Goal: Check status: Check status

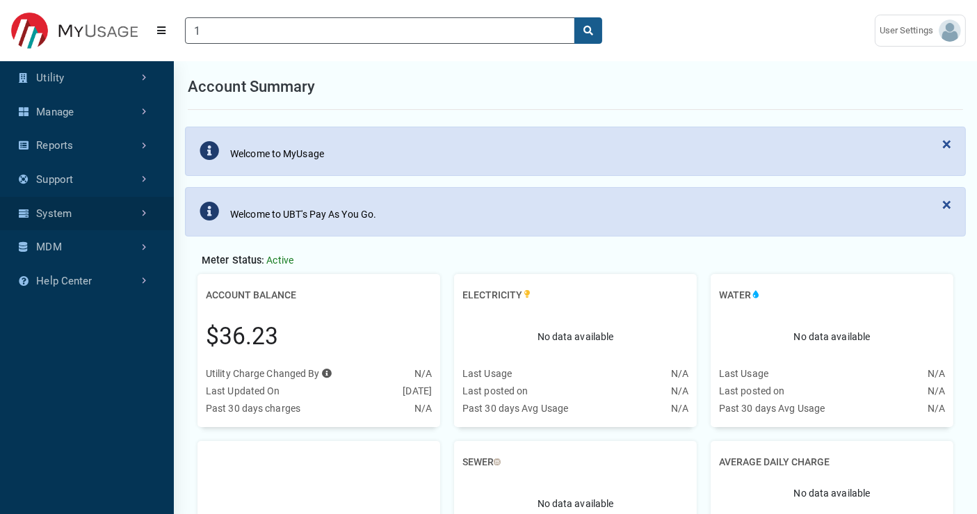
scroll to position [6, 0]
click at [129, 115] on link "Manage" at bounding box center [87, 112] width 174 height 34
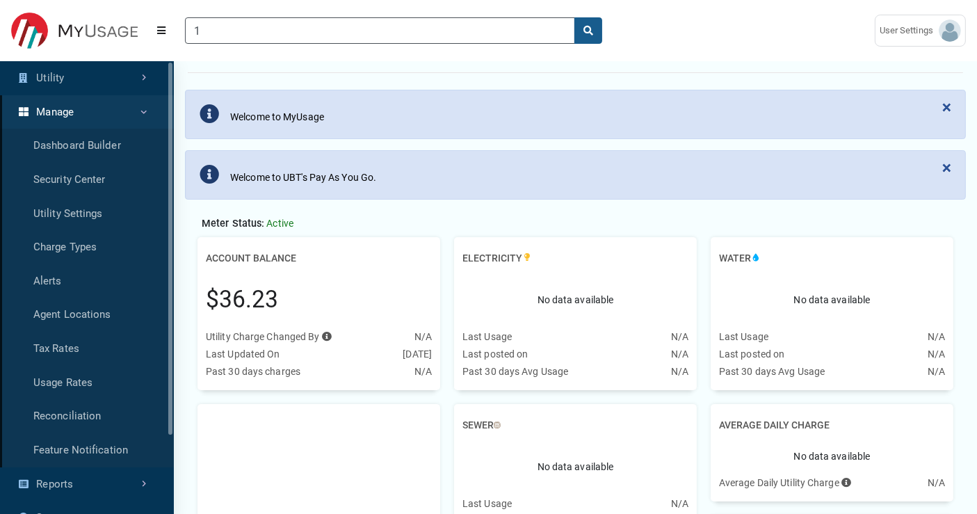
scroll to position [0, 0]
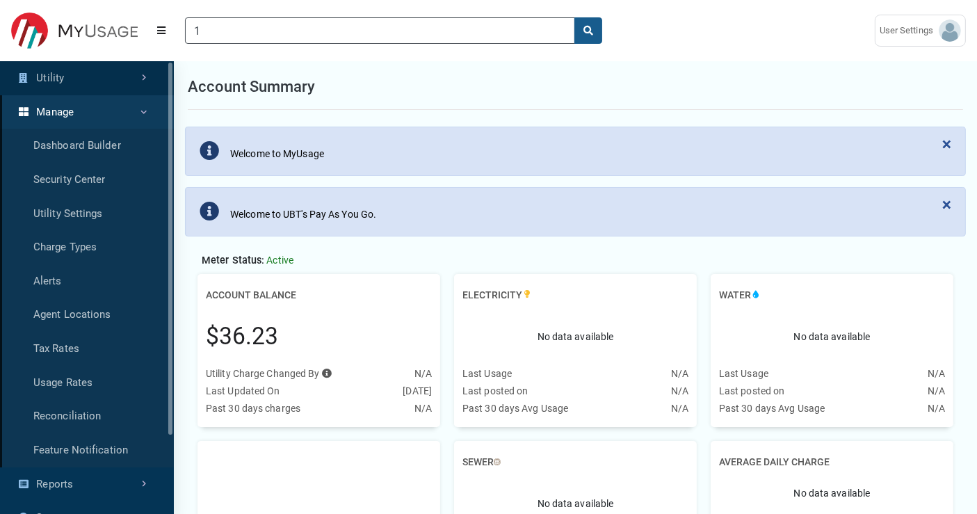
click at [133, 86] on link "Utility" at bounding box center [87, 78] width 174 height 34
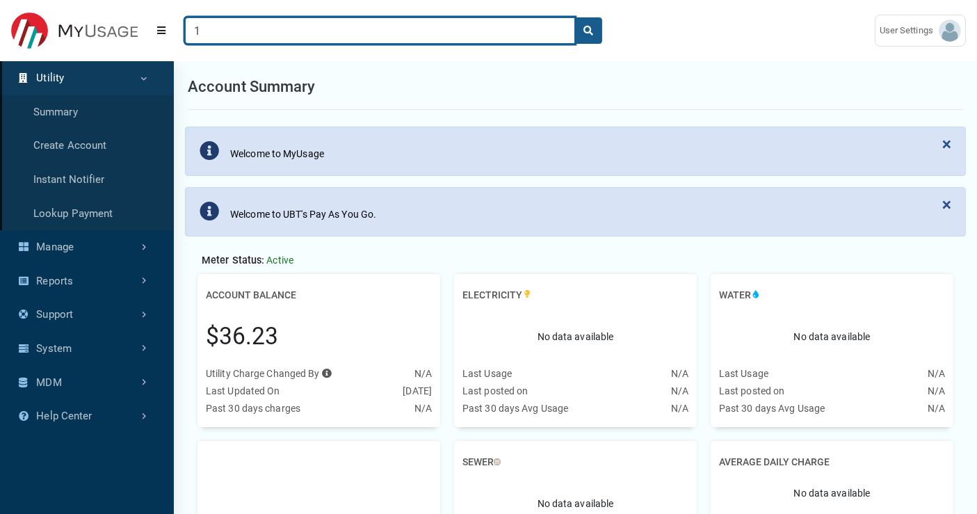
click at [243, 24] on input "1" at bounding box center [380, 30] width 390 height 26
click at [574, 17] on button "search" at bounding box center [588, 30] width 28 height 26
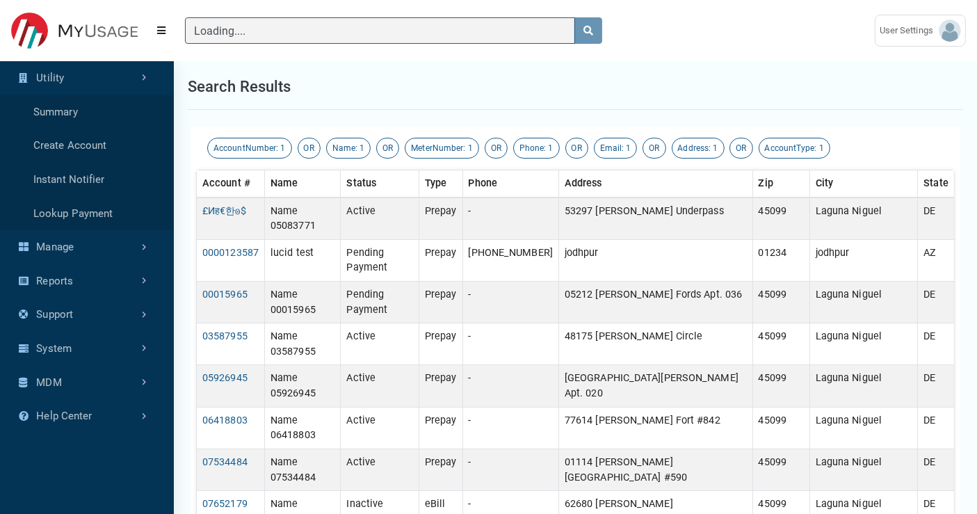
type input "1"
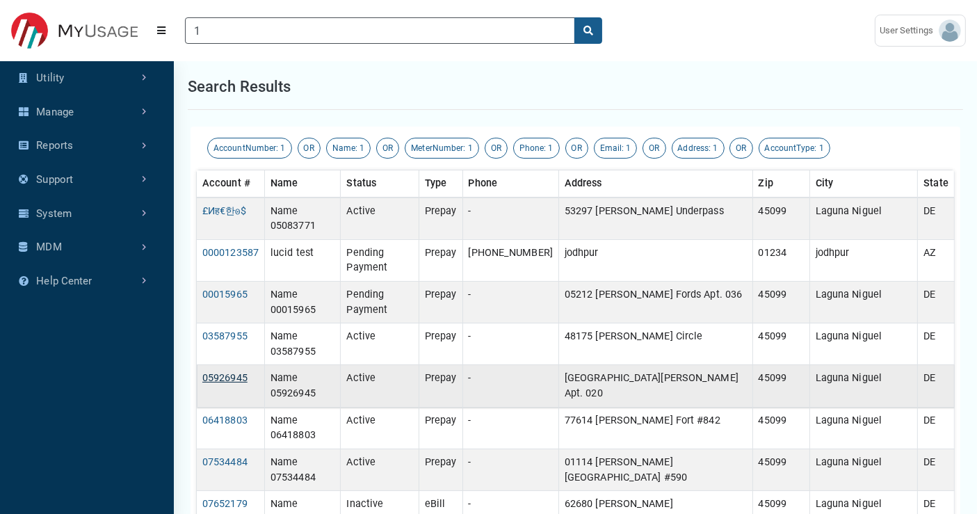
click at [238, 372] on link "05926945" at bounding box center [224, 378] width 45 height 12
click at [228, 372] on link "05926945" at bounding box center [224, 378] width 45 height 12
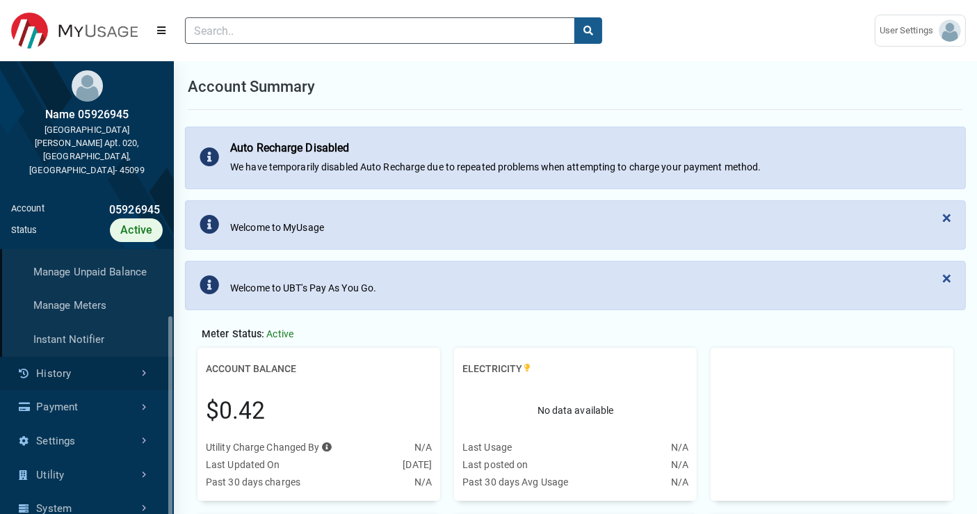
scroll to position [102, 0]
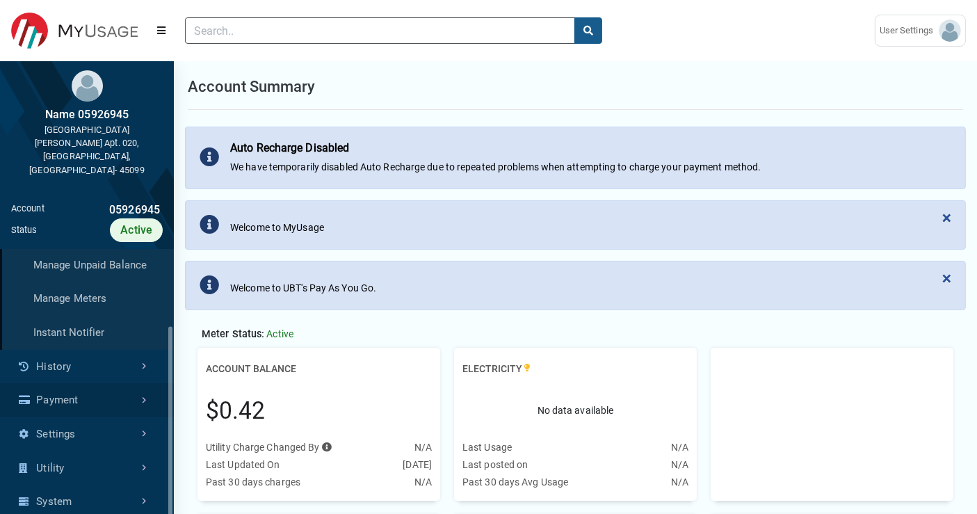
click at [98, 383] on link "Payment" at bounding box center [87, 400] width 174 height 34
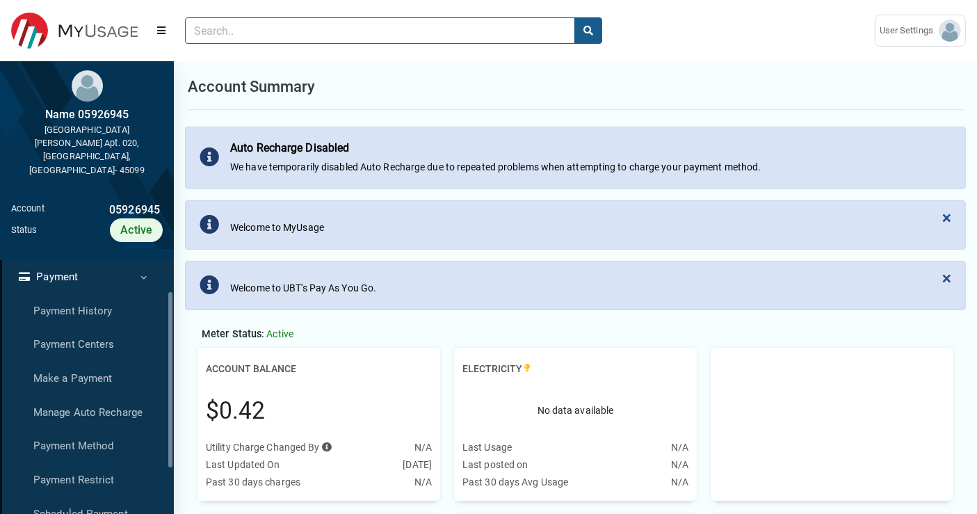
scroll to position [77, 0]
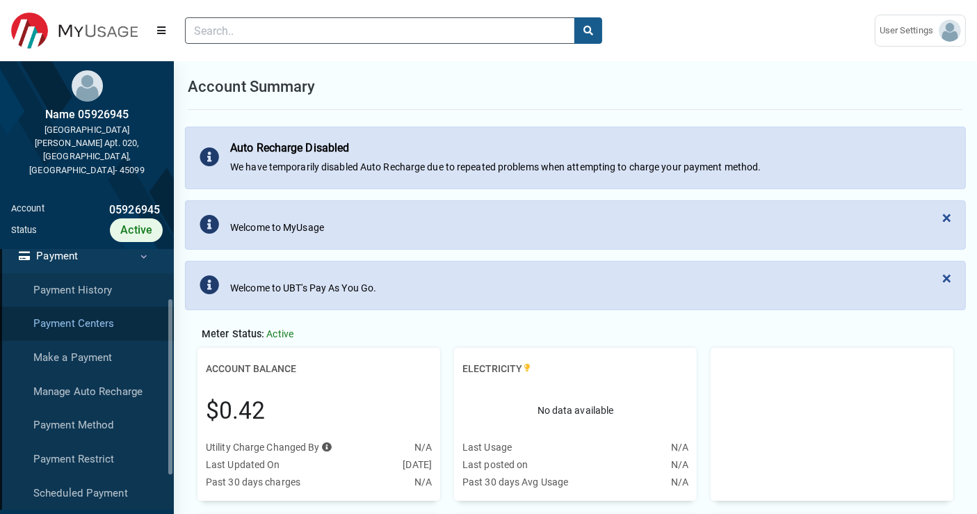
click at [92, 307] on link "Payment Centers" at bounding box center [87, 324] width 174 height 34
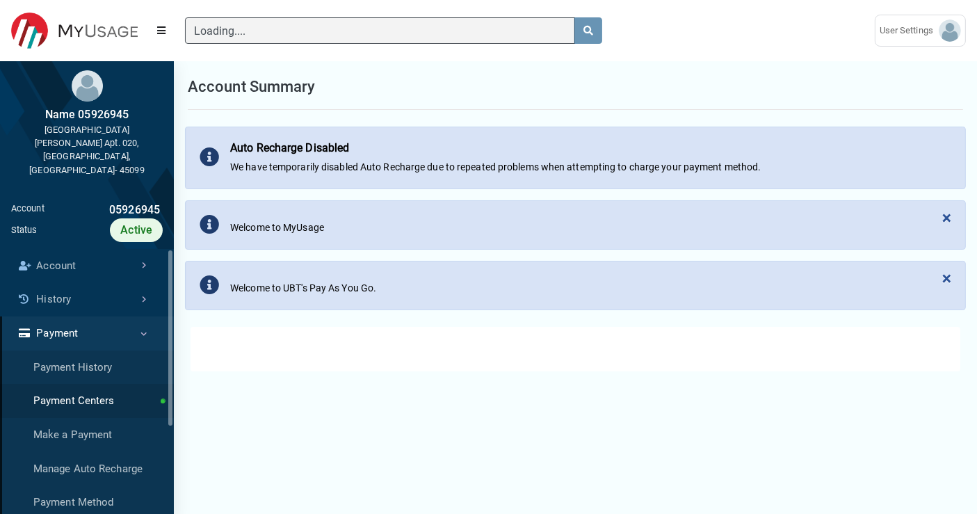
select select "25 per page"
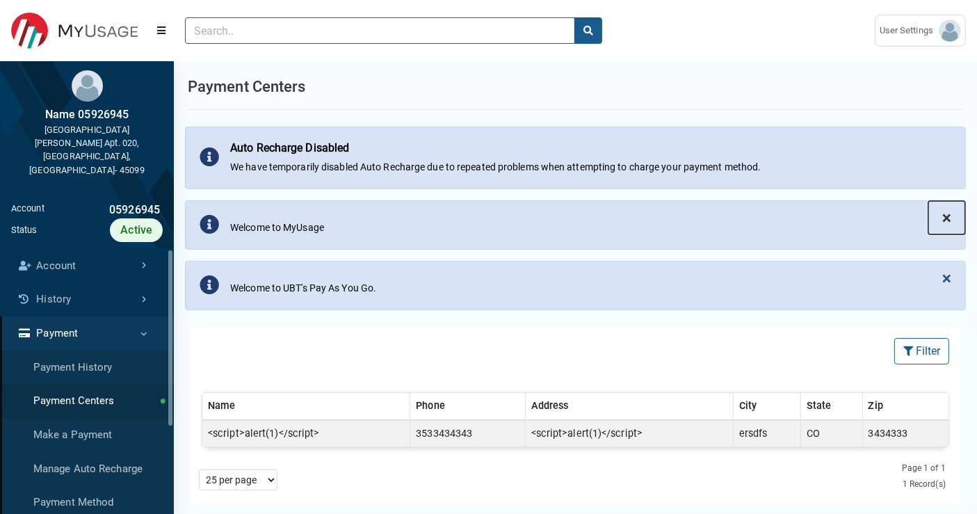
click at [947, 220] on span "×" at bounding box center [946, 217] width 9 height 19
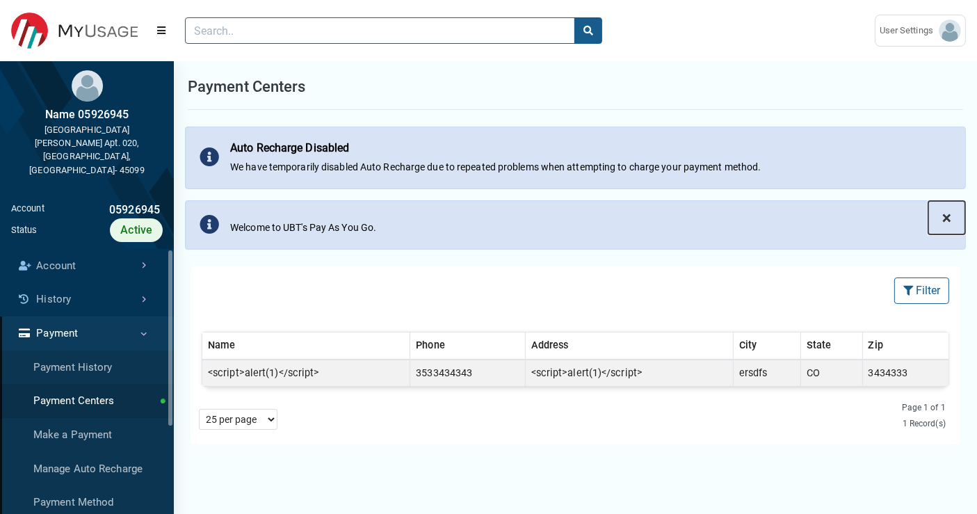
click at [949, 216] on span "×" at bounding box center [946, 217] width 9 height 19
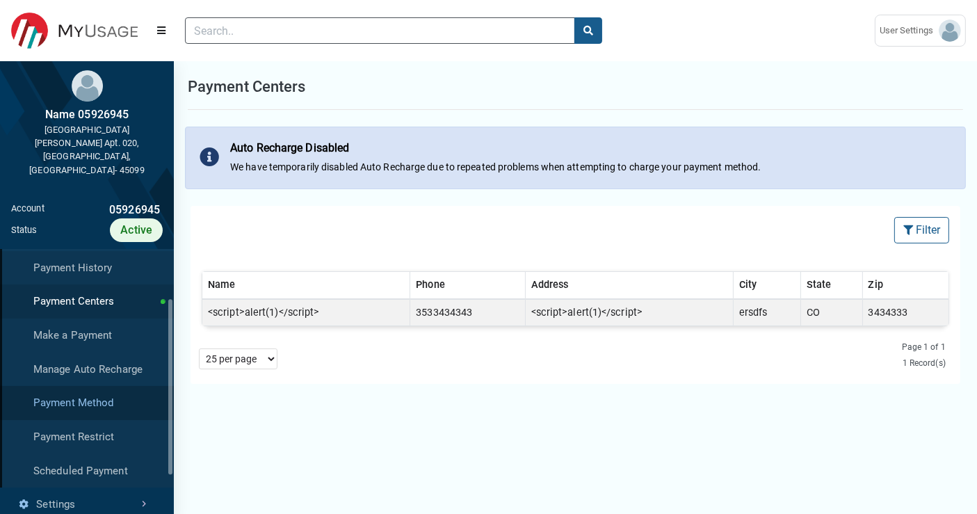
scroll to position [77, 0]
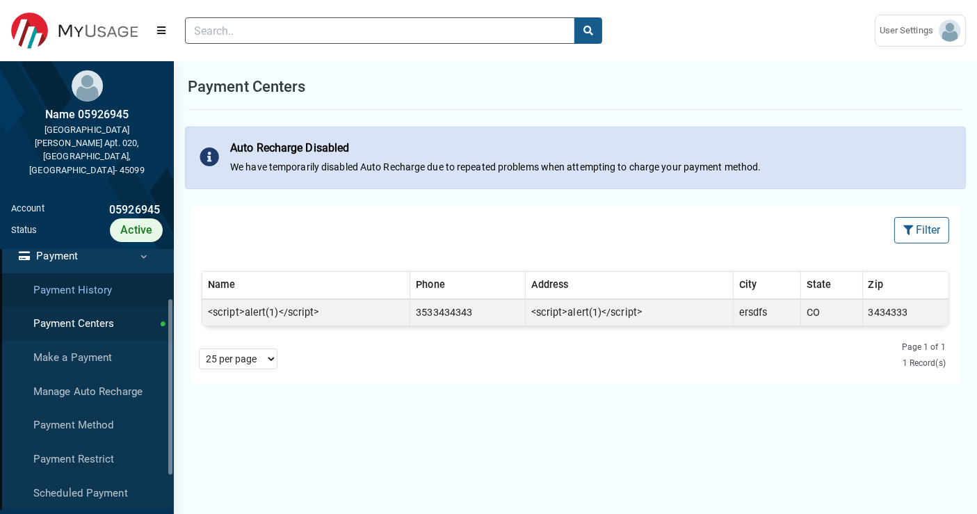
click at [97, 273] on link "Payment History" at bounding box center [87, 290] width 174 height 34
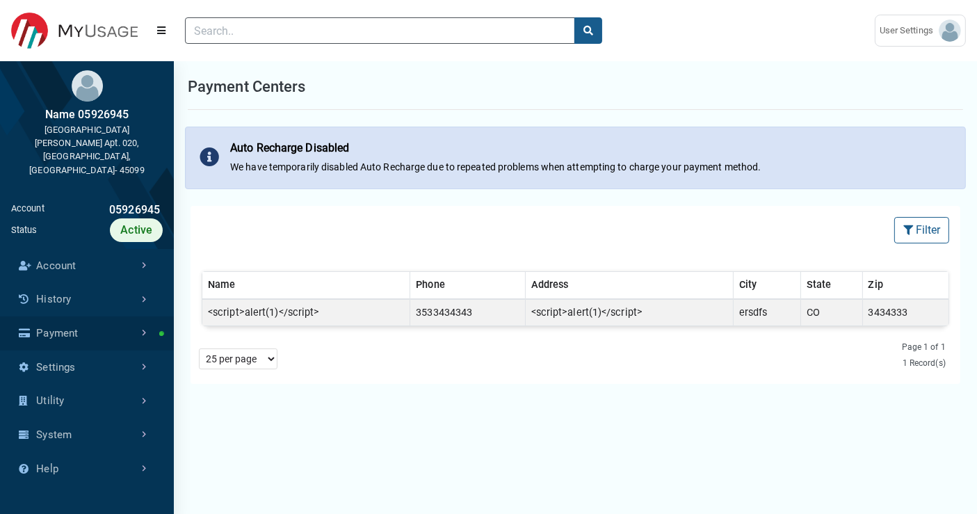
click at [128, 316] on link "Payment" at bounding box center [87, 333] width 174 height 34
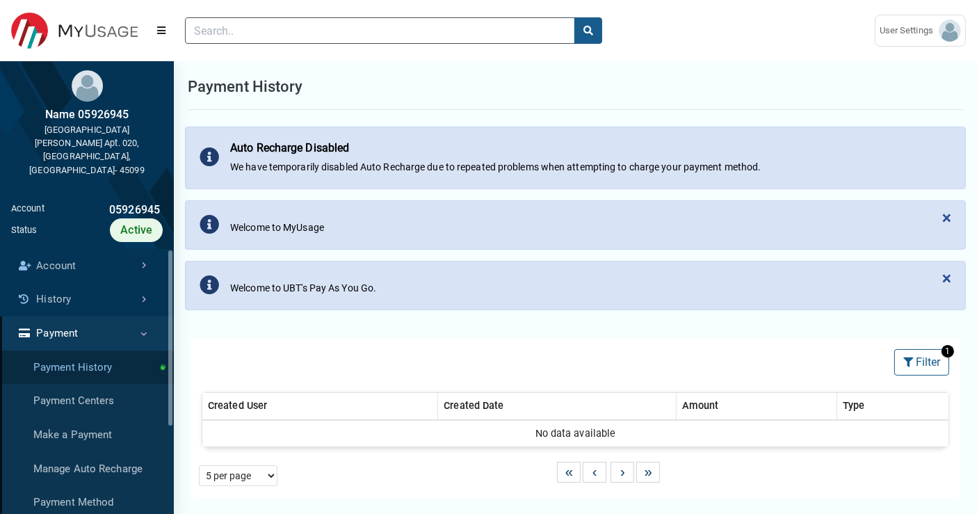
click at [94, 350] on link "Payment History" at bounding box center [87, 367] width 174 height 34
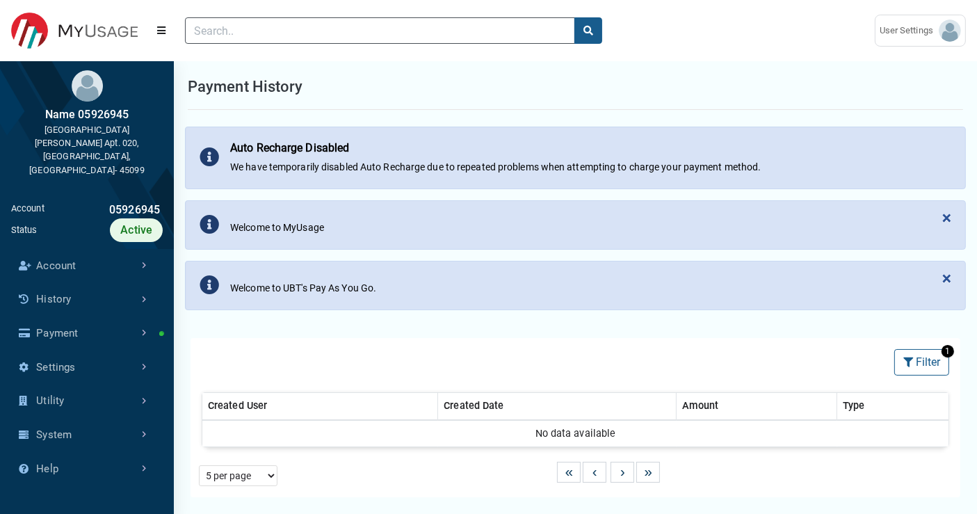
select select "25 per page"
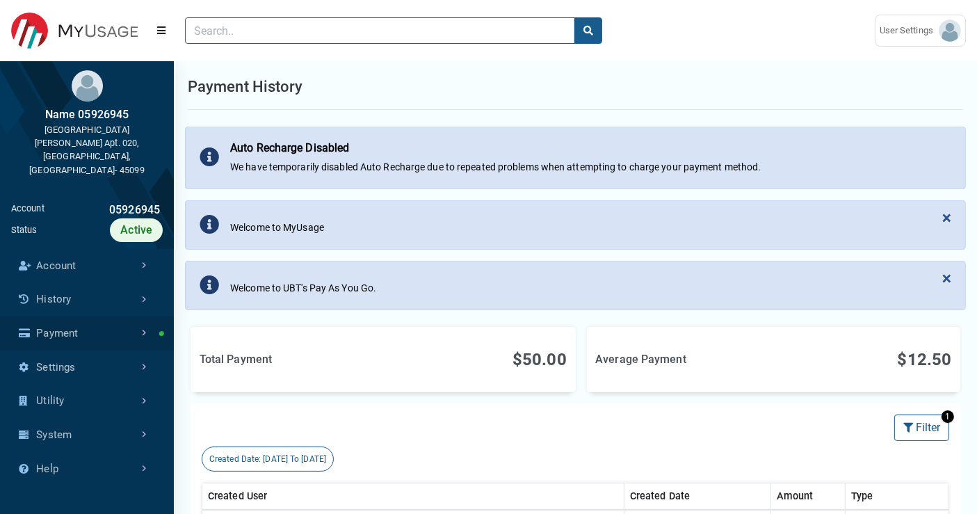
click at [139, 316] on link "Payment" at bounding box center [87, 333] width 174 height 34
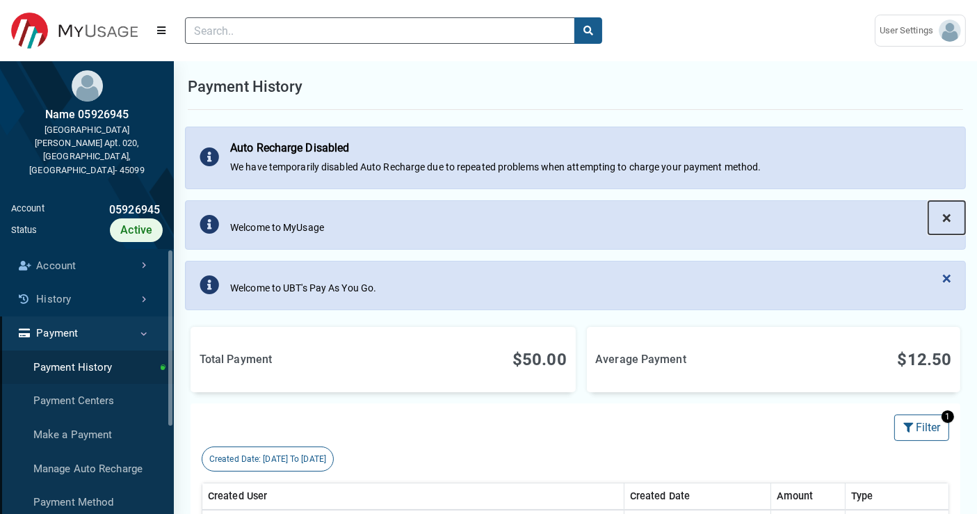
click at [949, 216] on span "×" at bounding box center [946, 217] width 9 height 19
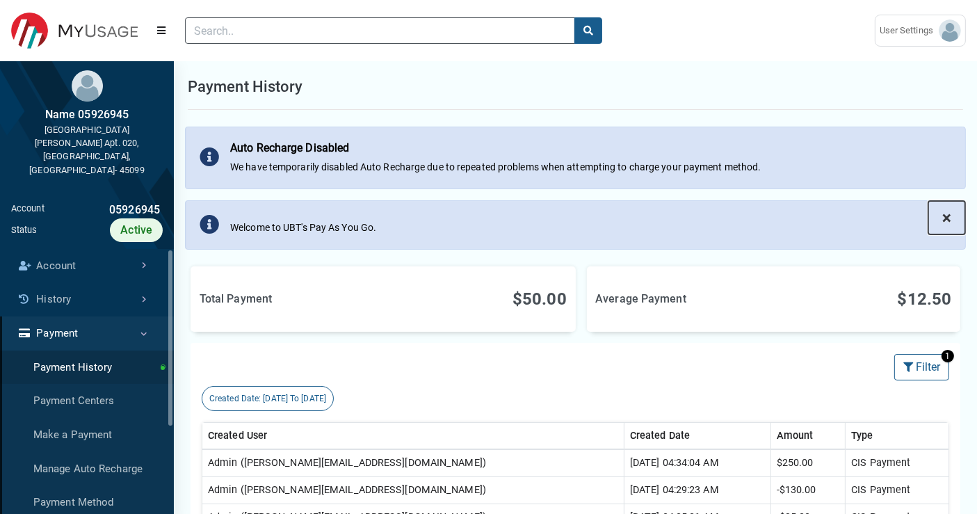
click at [948, 215] on span "×" at bounding box center [946, 217] width 9 height 19
